Goal: Transaction & Acquisition: Book appointment/travel/reservation

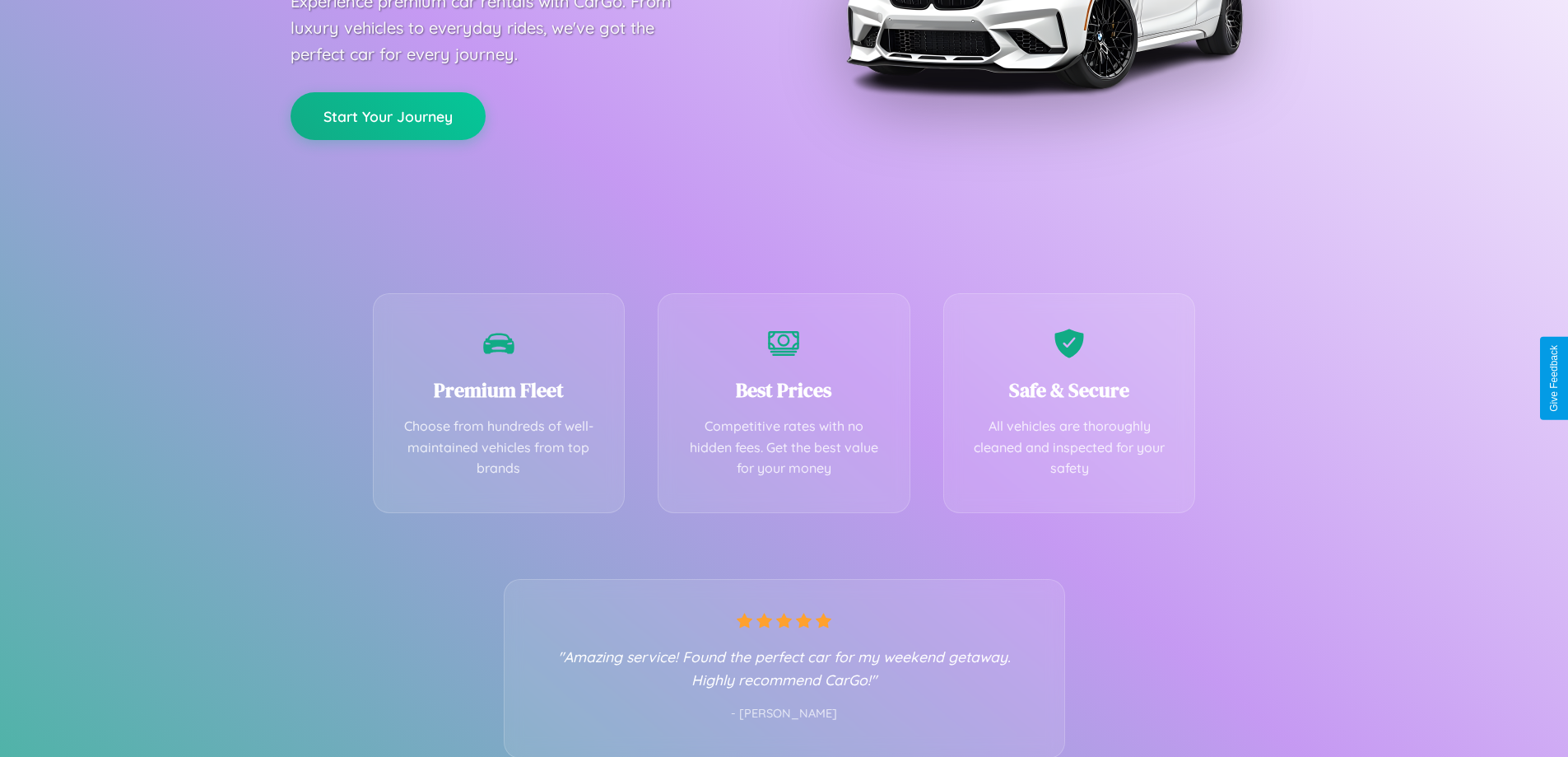
scroll to position [325, 0]
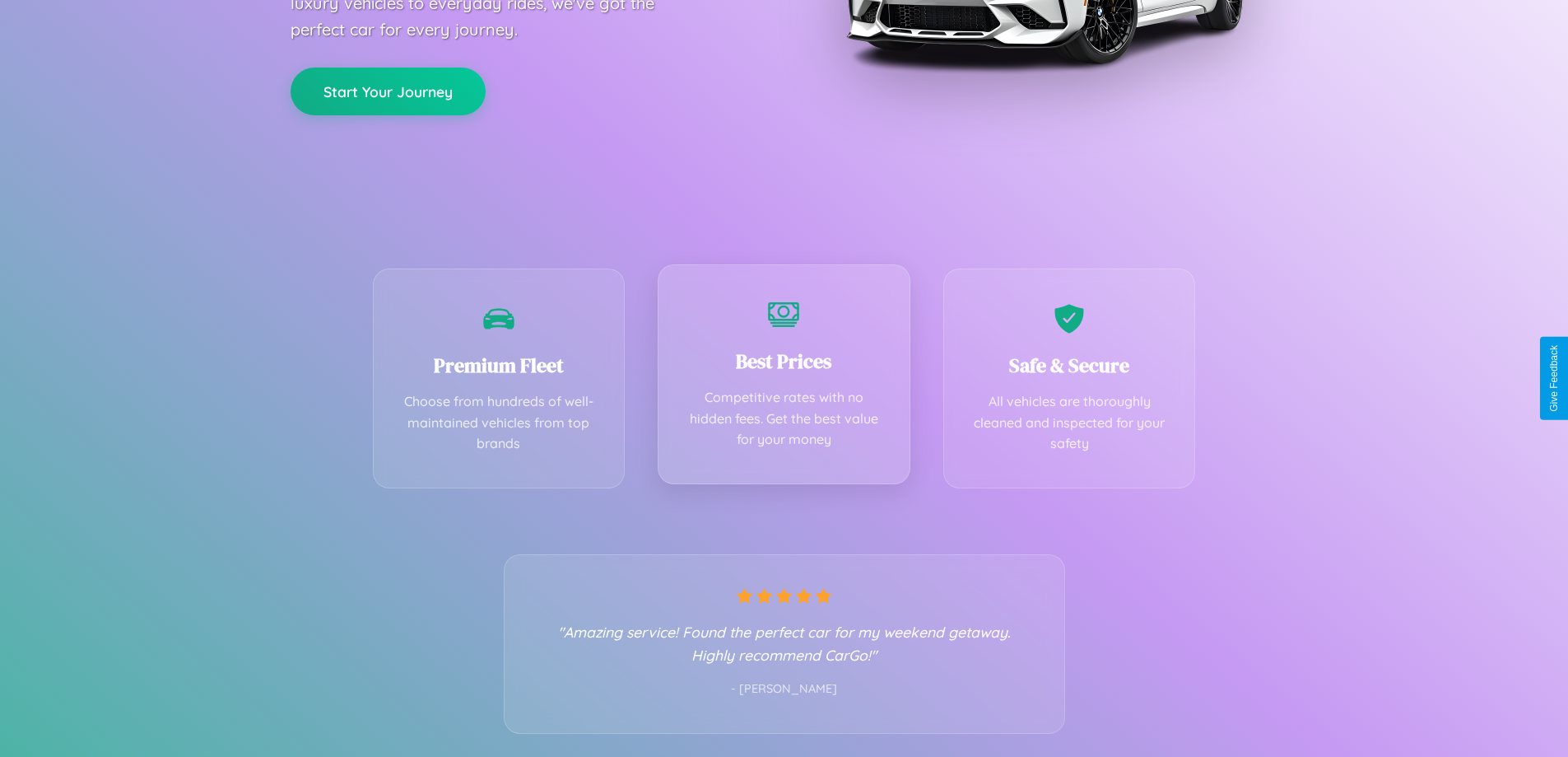
click at [784, 378] on div "Best Prices Competitive rates with no hidden fees. Get the best value for your …" at bounding box center [784, 375] width 253 height 220
click at [388, 91] on button "Start Your Journey" at bounding box center [388, 90] width 195 height 47
click at [388, 89] on button "Start Your Journey" at bounding box center [388, 90] width 195 height 47
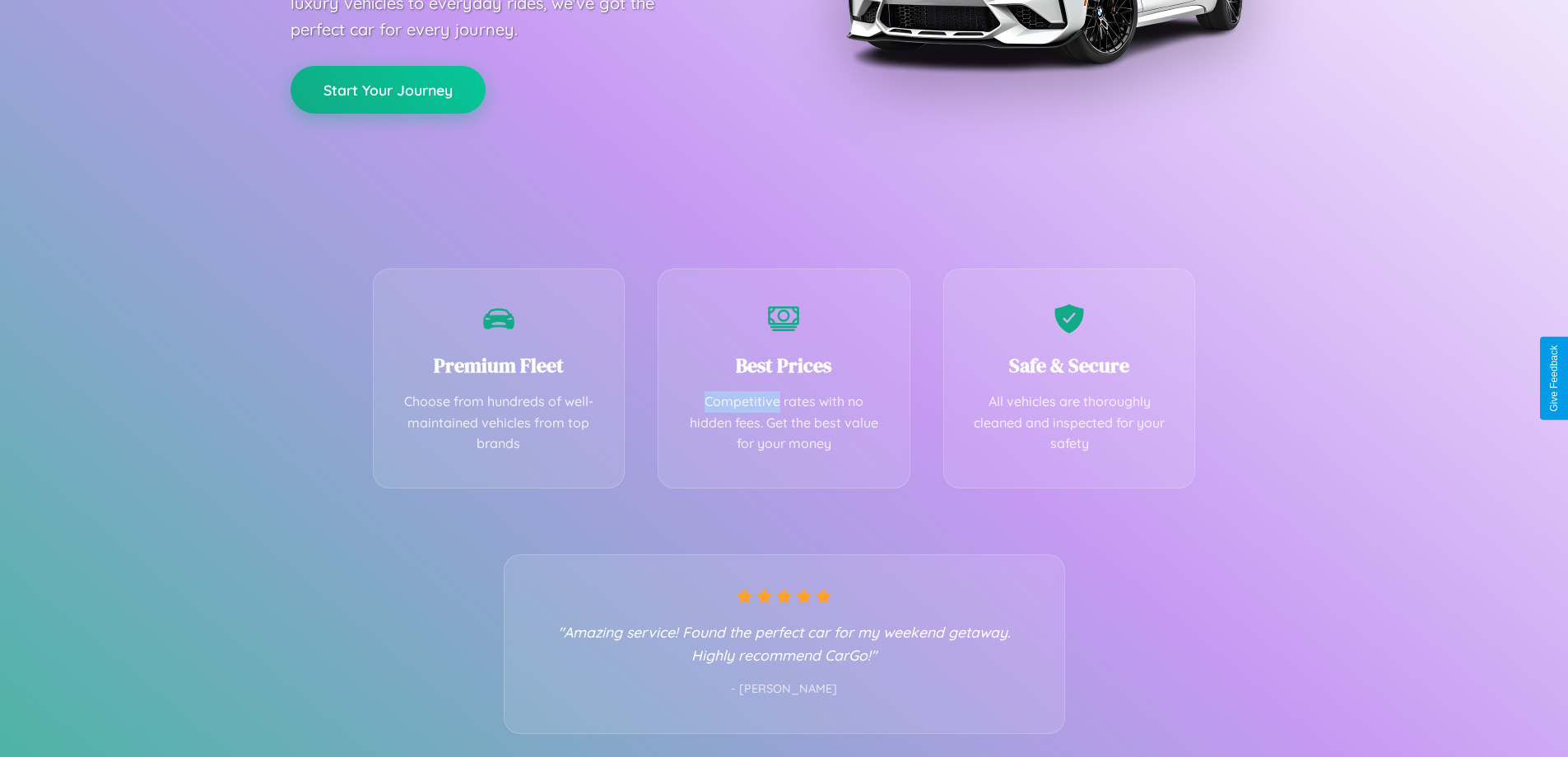
click at [388, 89] on button "Start Your Journey" at bounding box center [388, 90] width 195 height 47
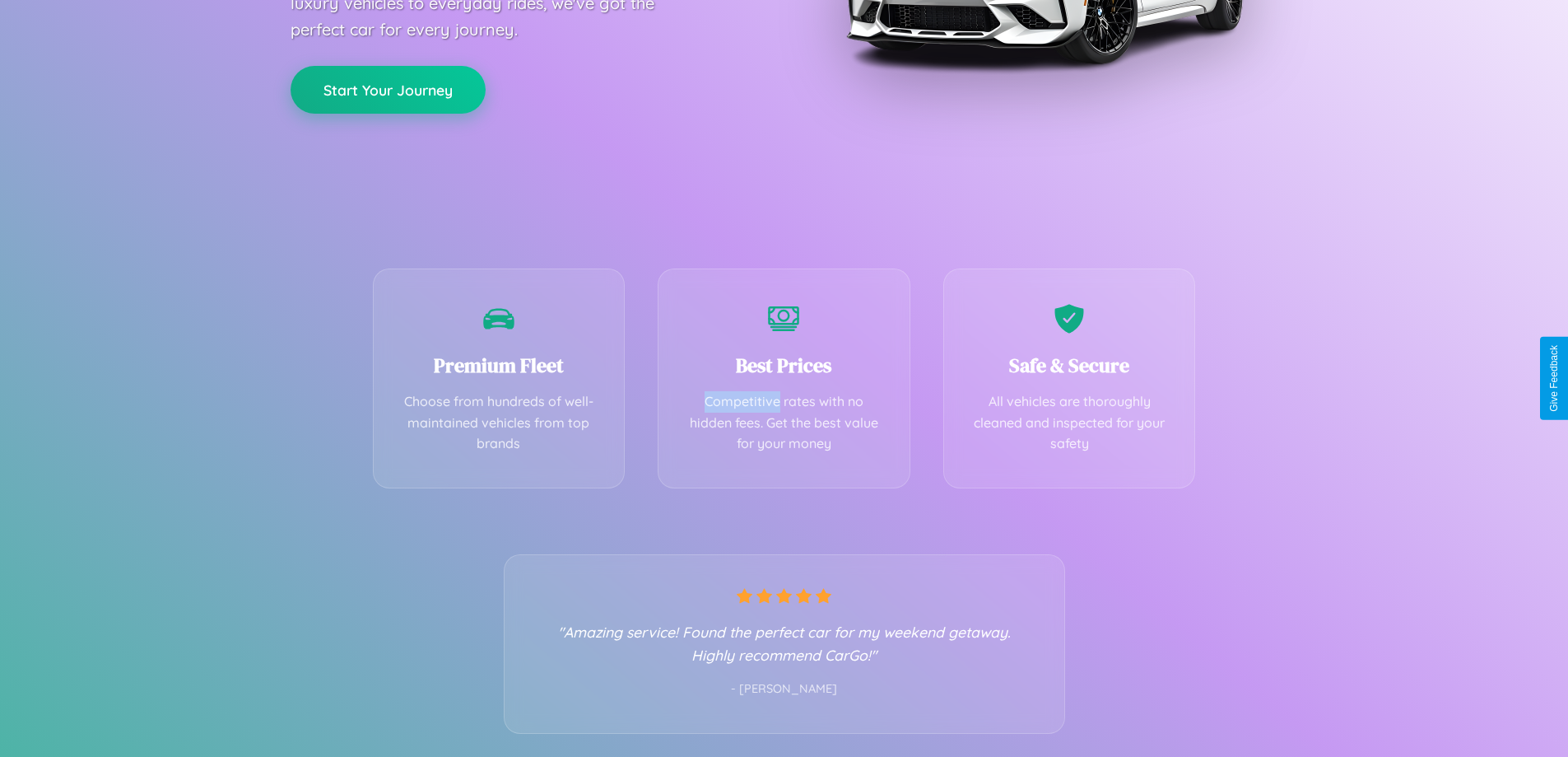
click at [388, 89] on button "Start Your Journey" at bounding box center [388, 90] width 195 height 47
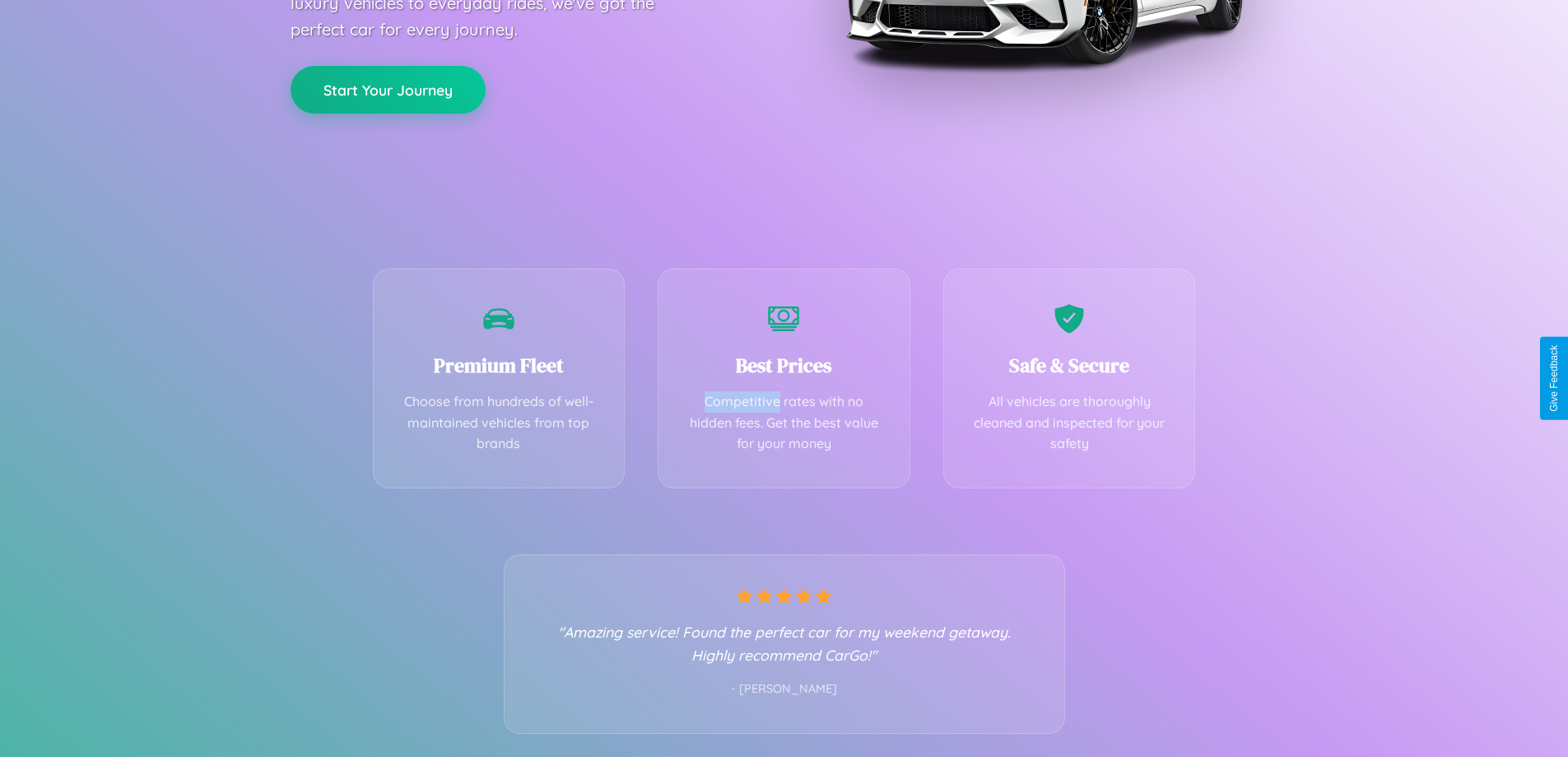
click at [388, 89] on button "Start Your Journey" at bounding box center [388, 90] width 195 height 47
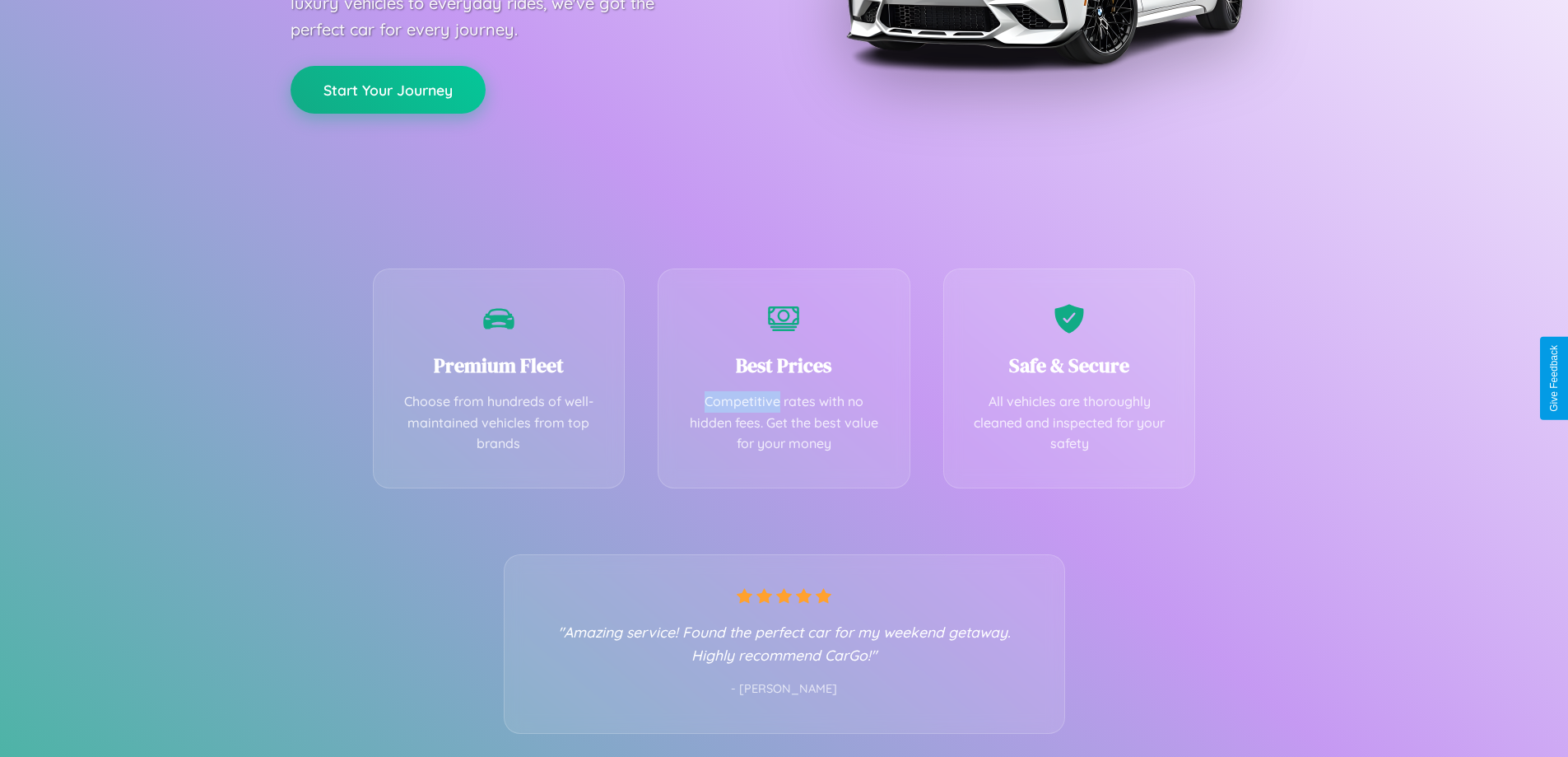
click at [388, 89] on button "Start Your Journey" at bounding box center [388, 90] width 195 height 47
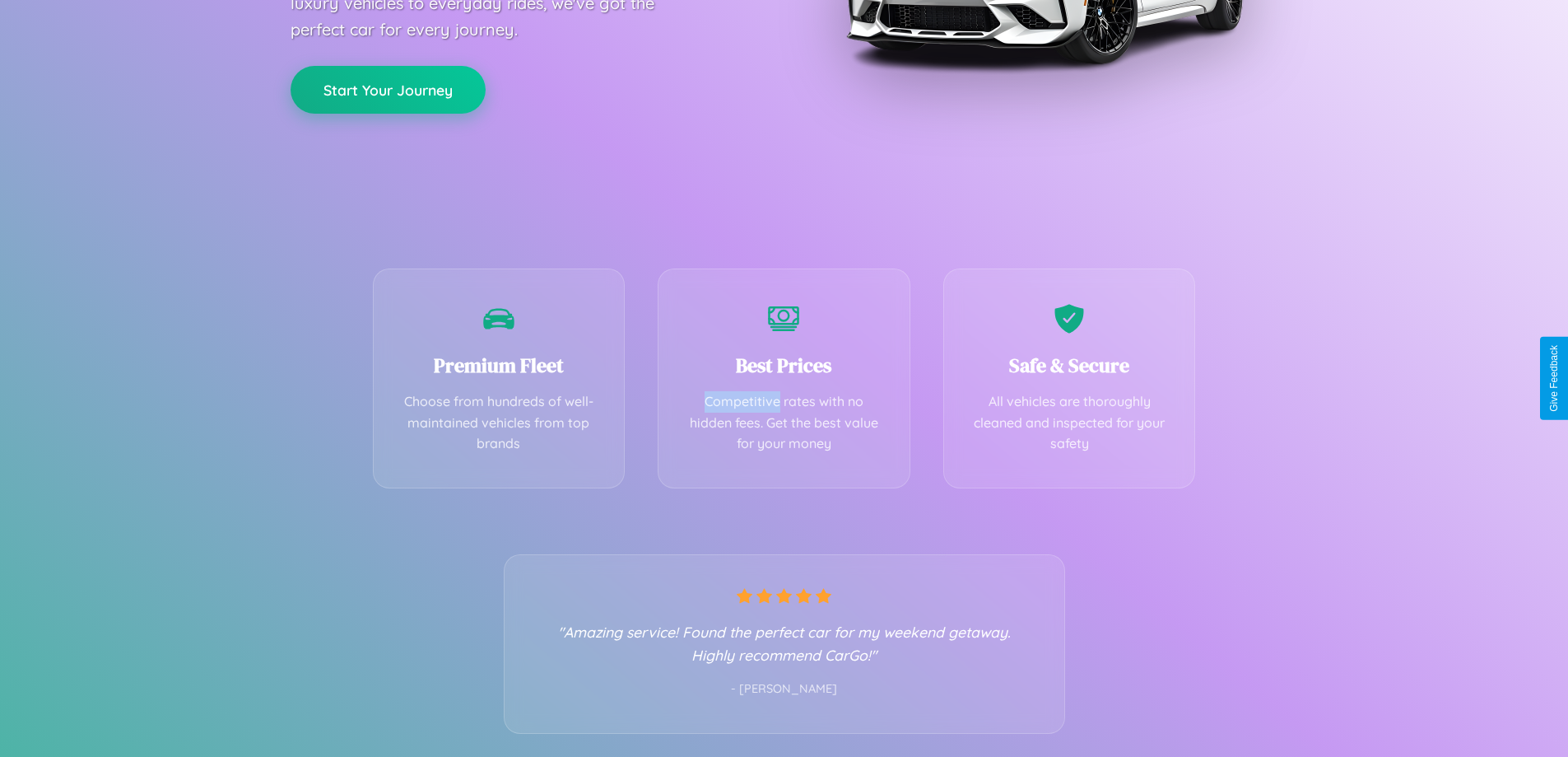
click at [388, 89] on button "Start Your Journey" at bounding box center [388, 90] width 195 height 47
